Goal: Navigation & Orientation: Find specific page/section

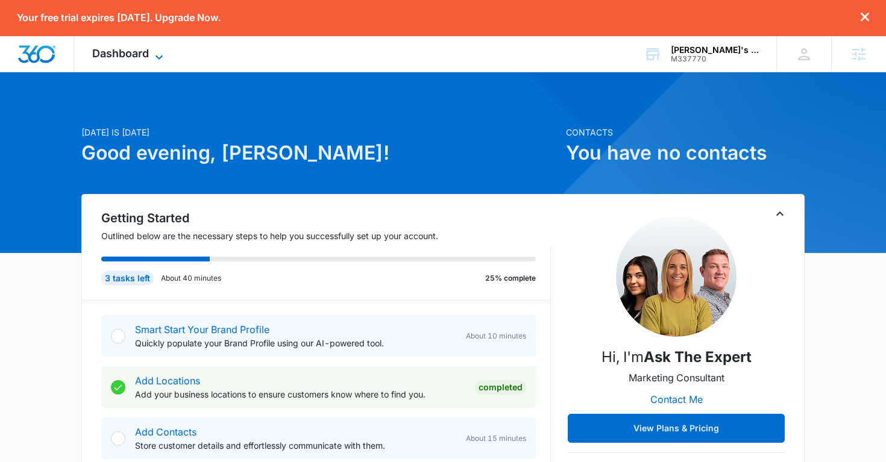
click at [159, 51] on icon at bounding box center [159, 57] width 14 height 14
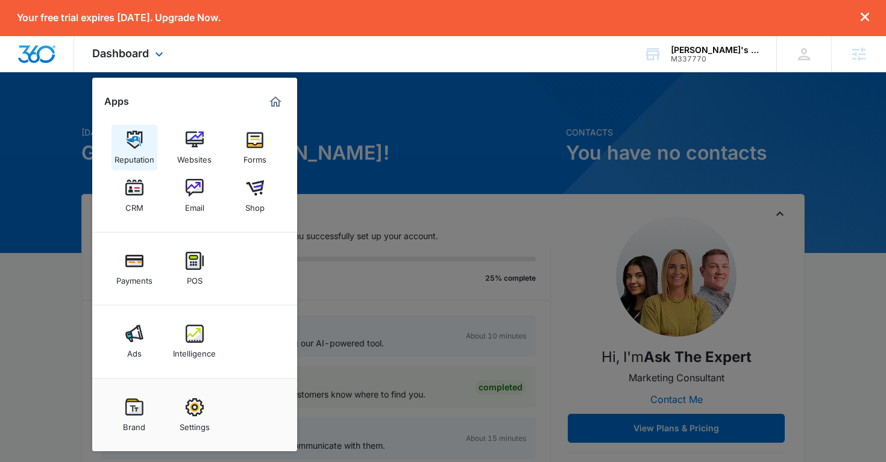
click at [142, 146] on img at bounding box center [134, 140] width 18 height 18
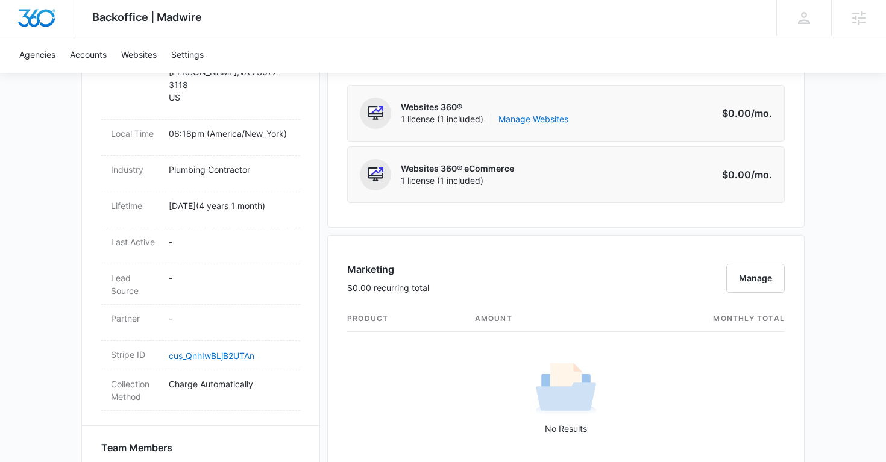
scroll to position [418, 0]
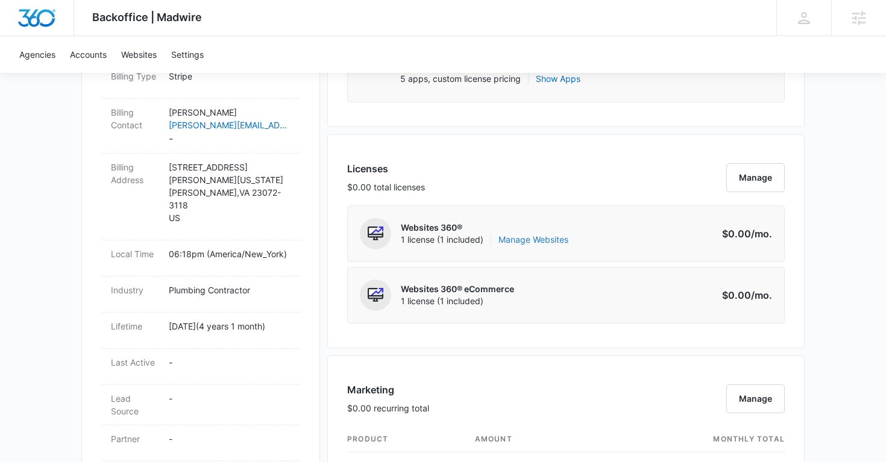
click at [547, 241] on link "Manage Websites" at bounding box center [534, 240] width 70 height 12
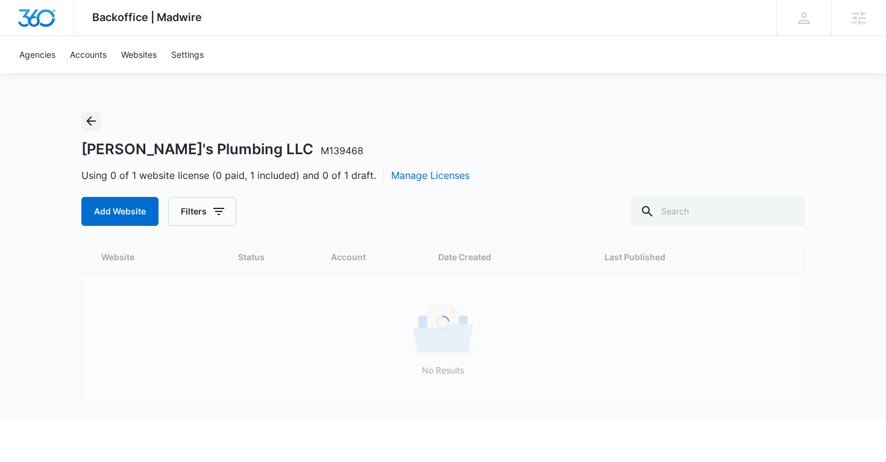
click at [92, 120] on icon "Back" at bounding box center [91, 121] width 14 height 14
